Goal: Task Accomplishment & Management: Use online tool/utility

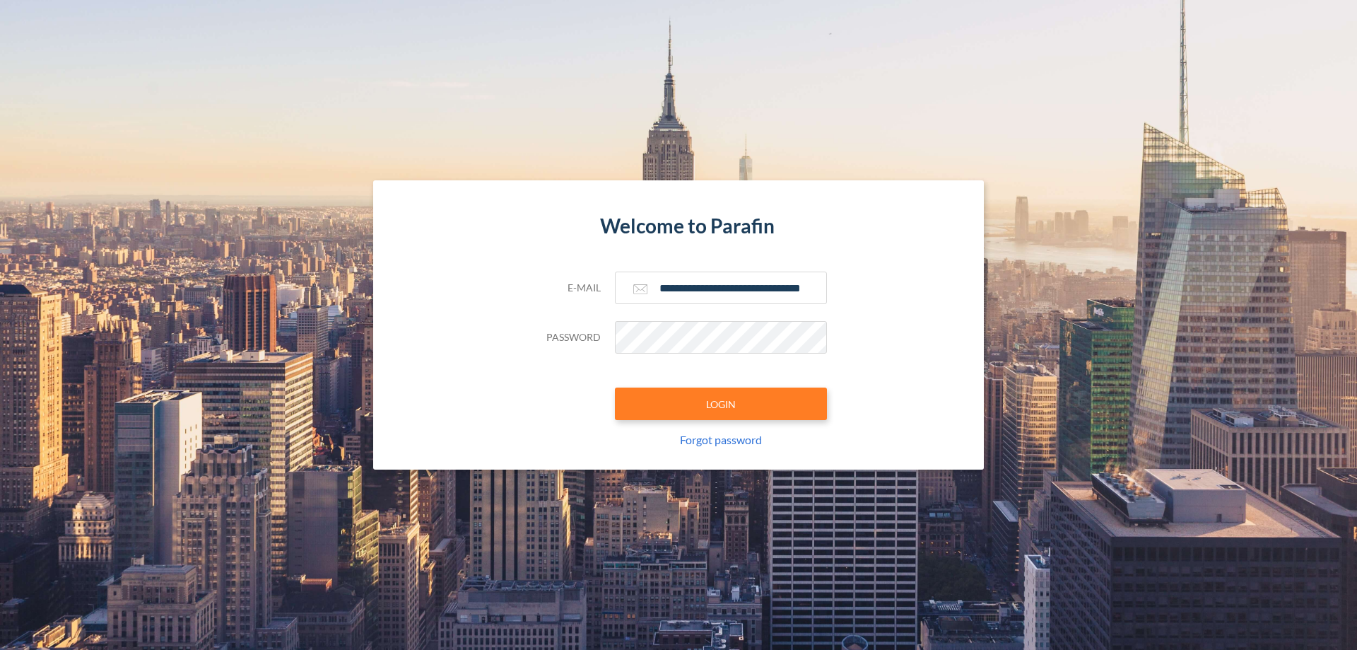
type input "**********"
click at [721, 404] on button "LOGIN" at bounding box center [721, 403] width 212 height 33
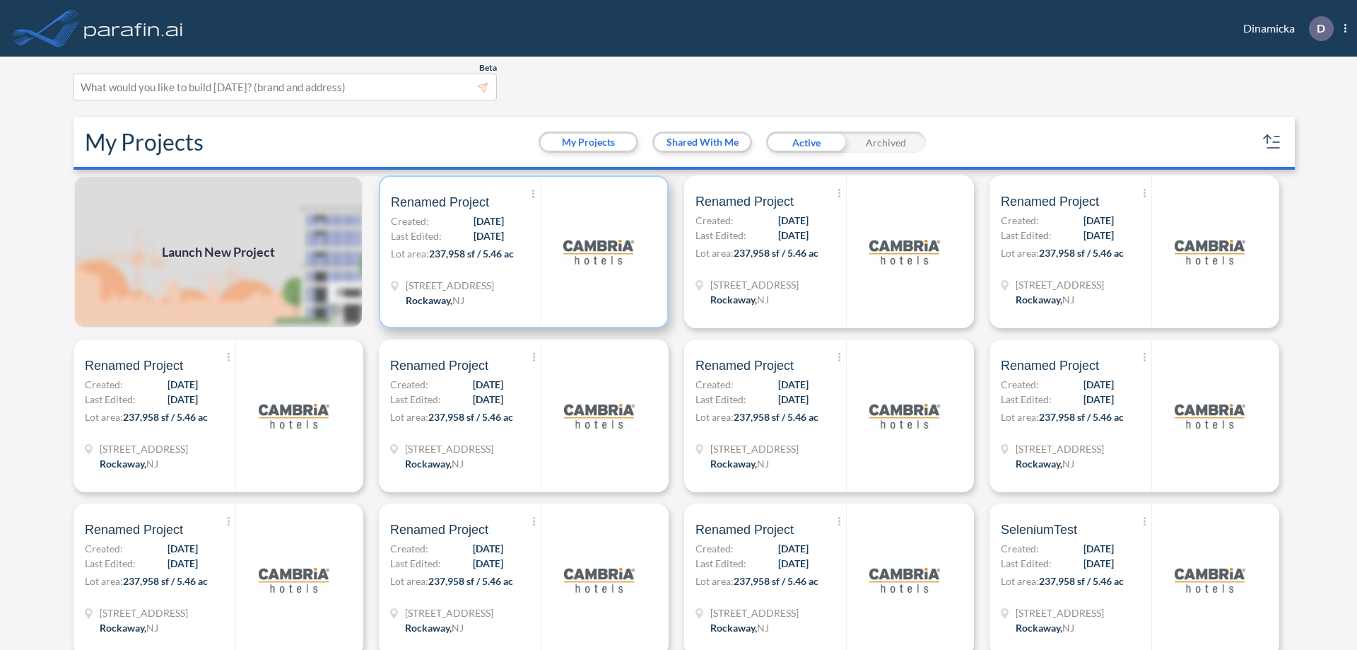
scroll to position [4, 0]
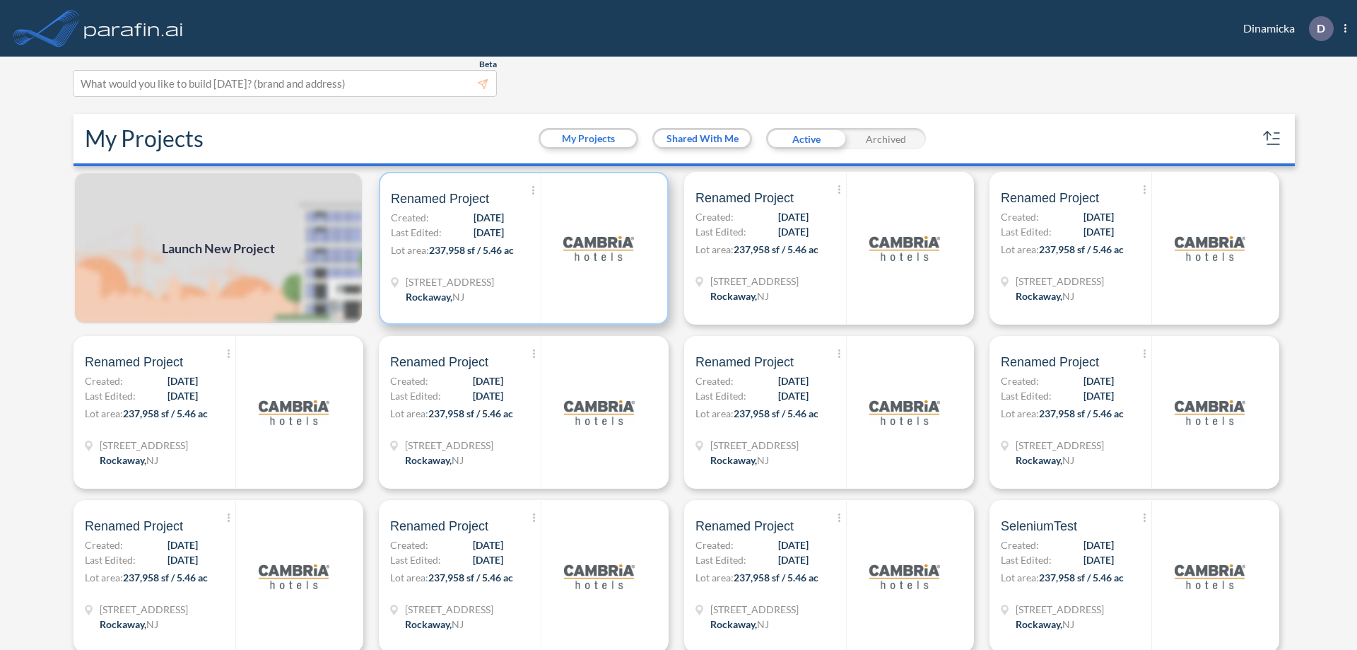
click at [521, 248] on p "Lot area: 237,958 sf / 5.46 ac" at bounding box center [466, 252] width 150 height 20
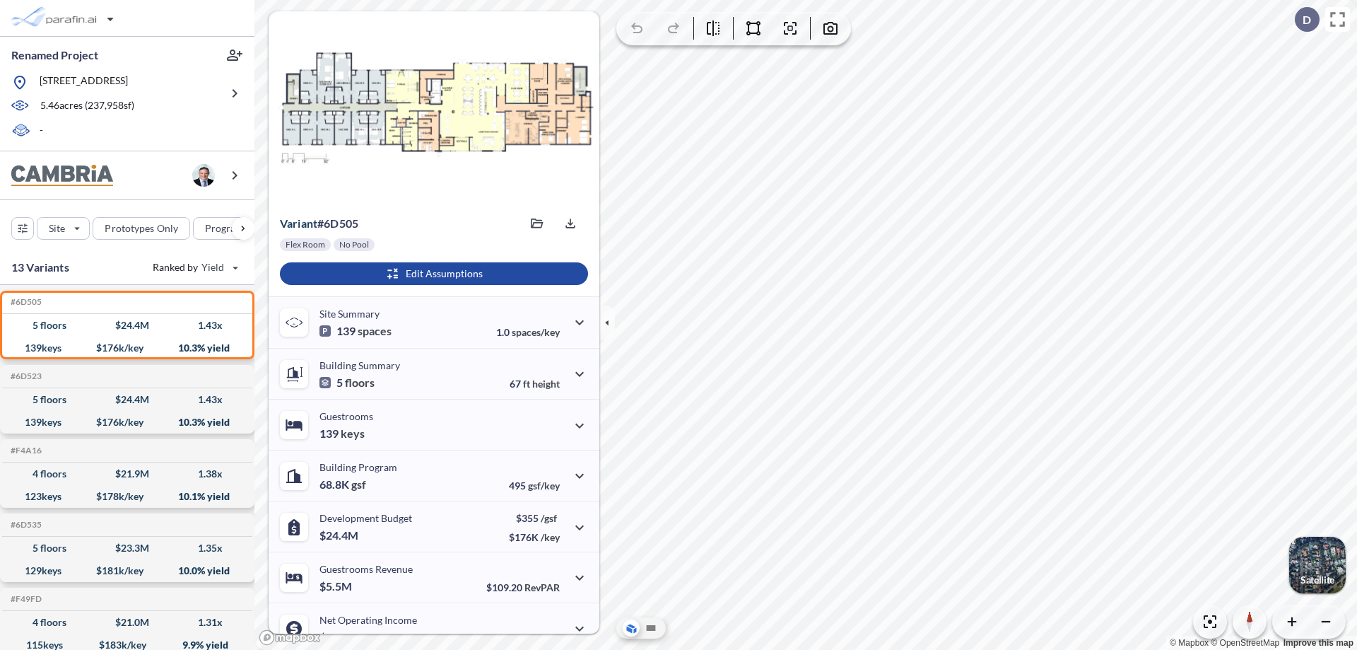
scroll to position [71, 0]
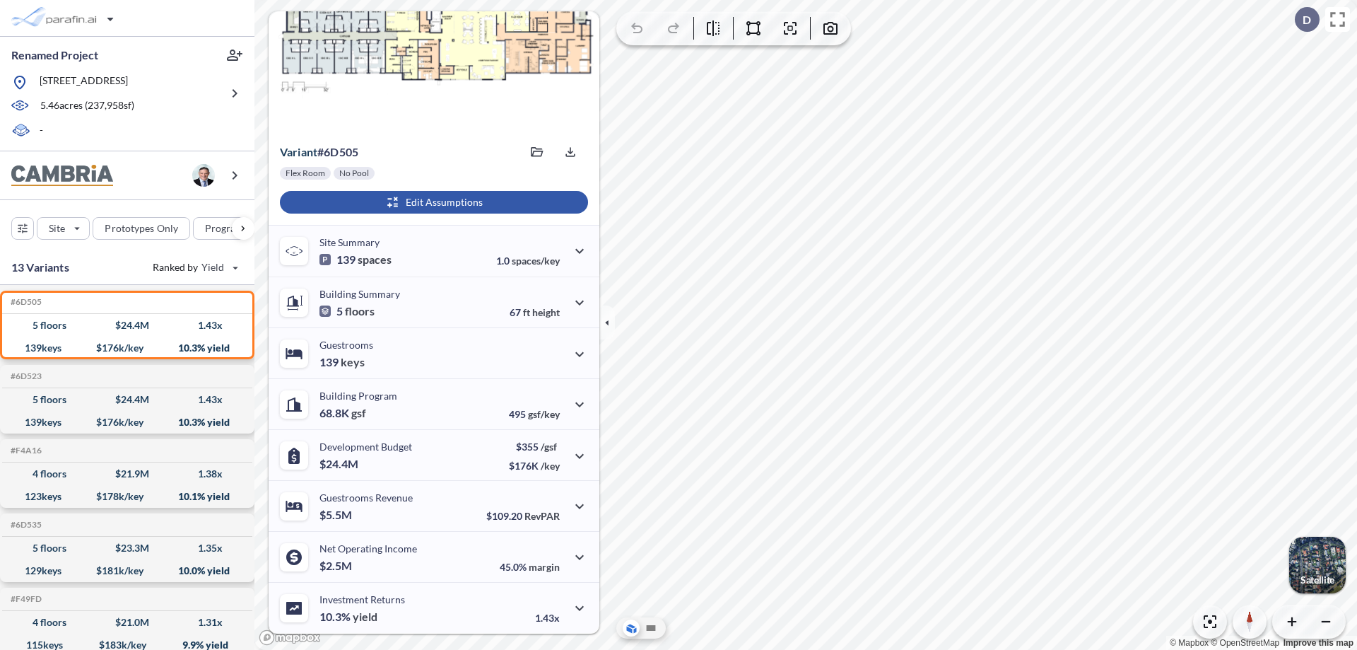
click at [432, 202] on div "button" at bounding box center [434, 202] width 308 height 23
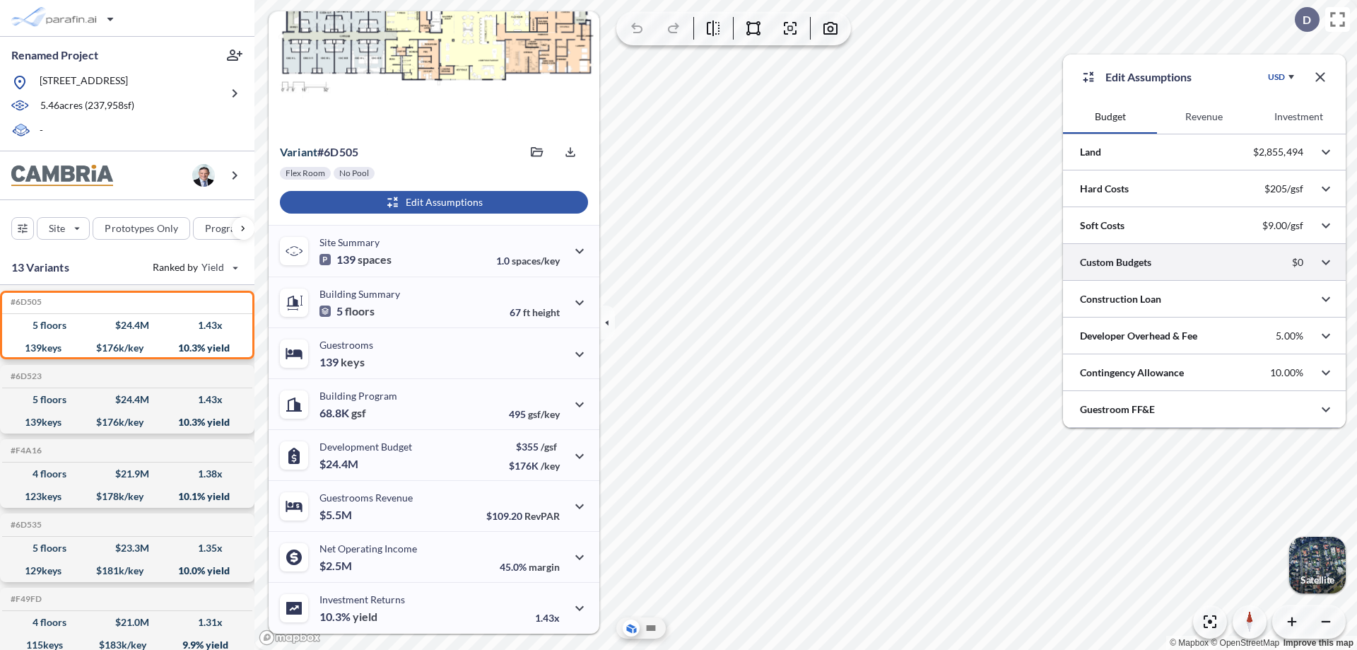
click at [1205, 262] on div at bounding box center [1204, 262] width 283 height 36
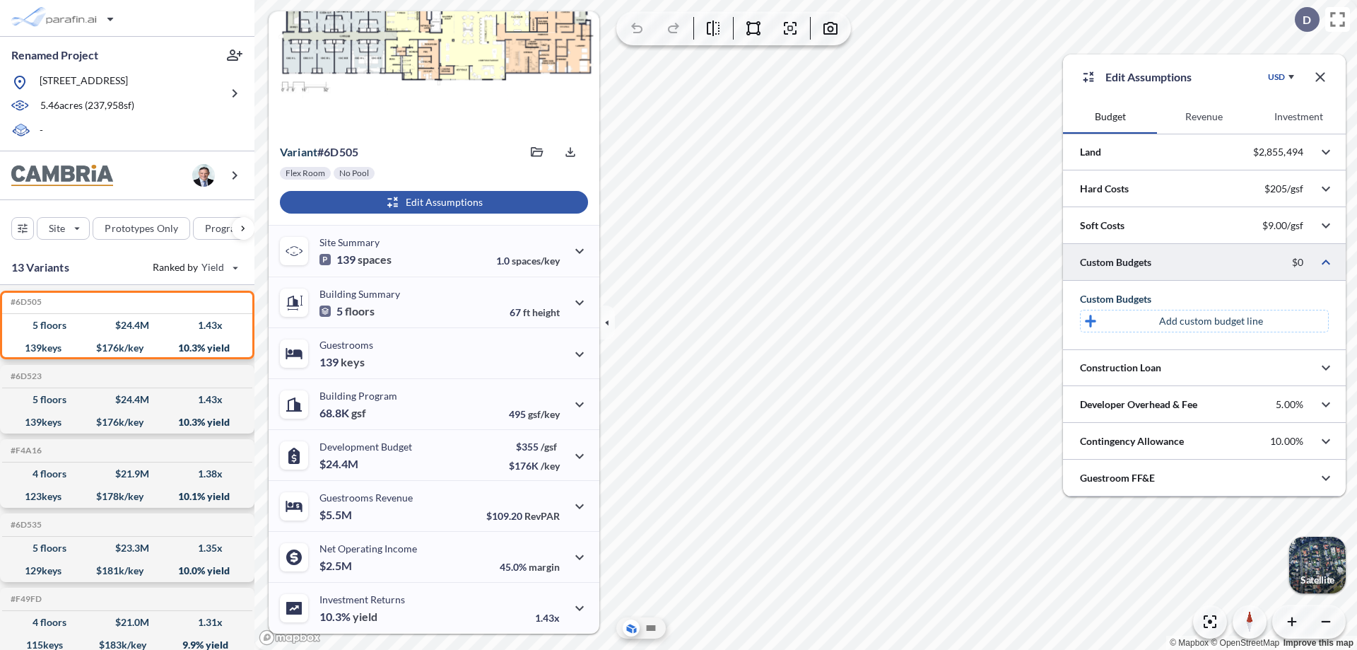
click at [1211, 321] on p "Add custom budget line" at bounding box center [1211, 321] width 104 height 14
